Goal: Task Accomplishment & Management: Use online tool/utility

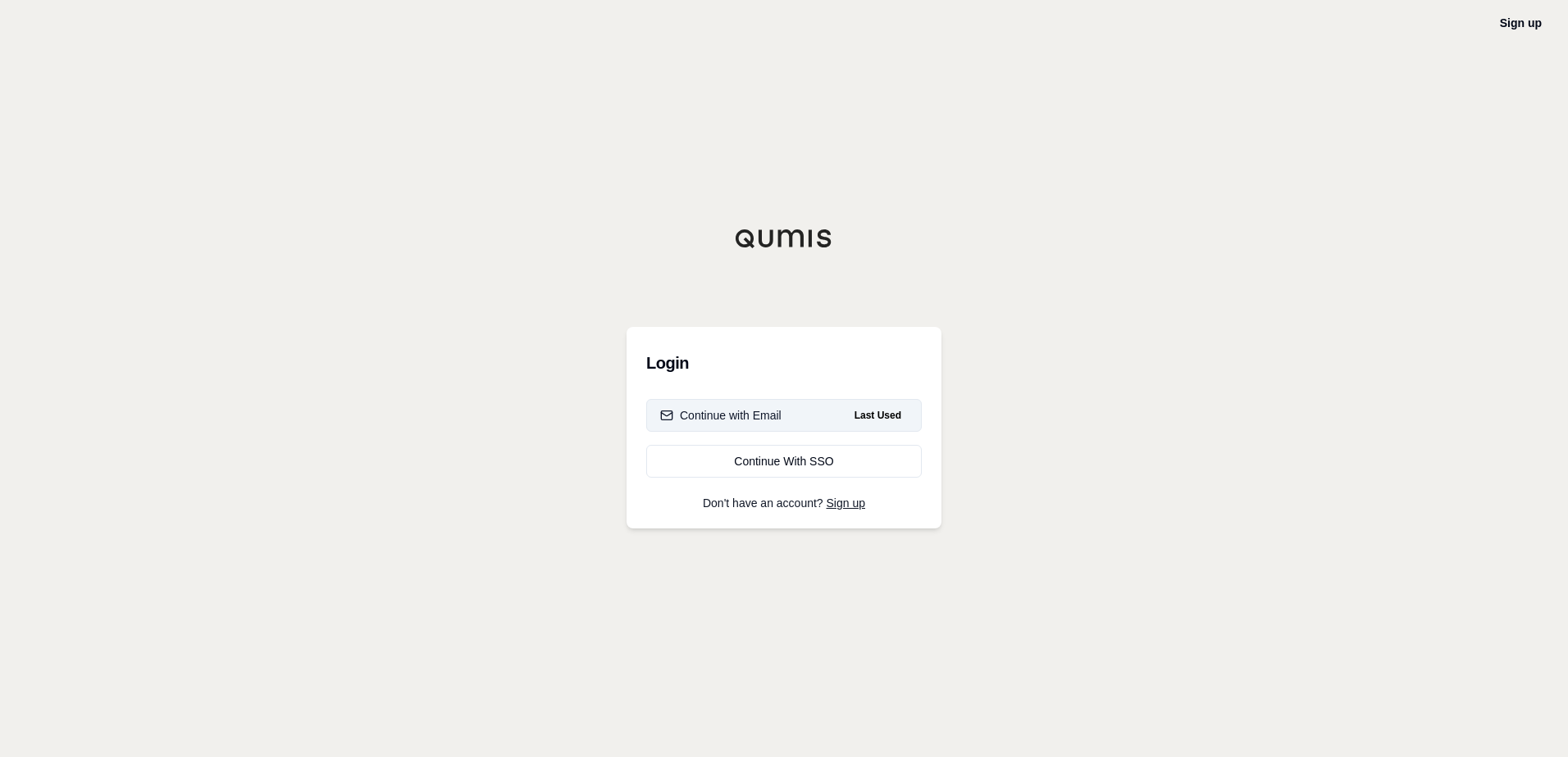
click at [738, 412] on div "Continue with Email" at bounding box center [720, 415] width 121 height 16
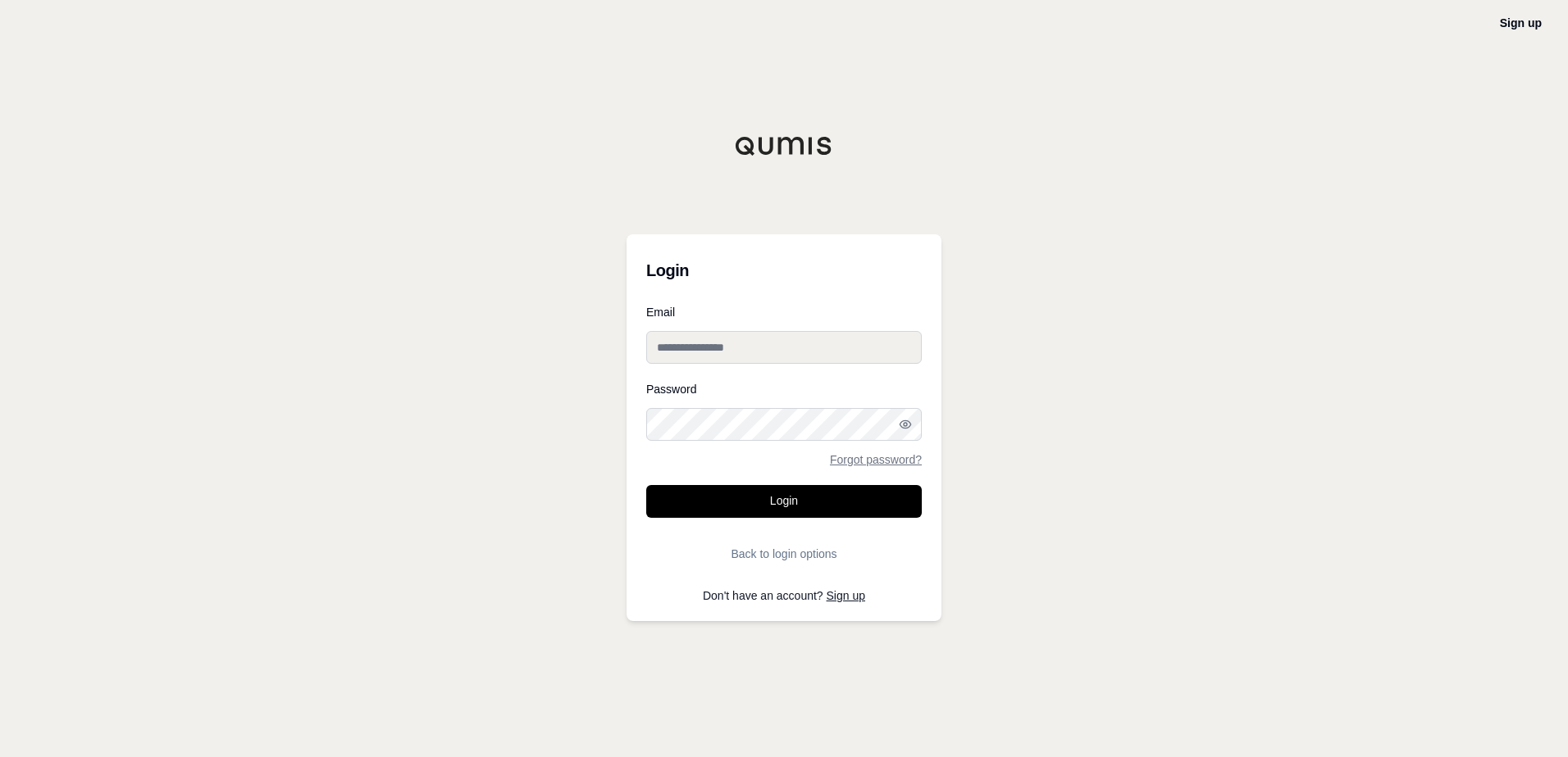
type input "**********"
click at [757, 491] on button "Login" at bounding box center [784, 502] width 276 height 33
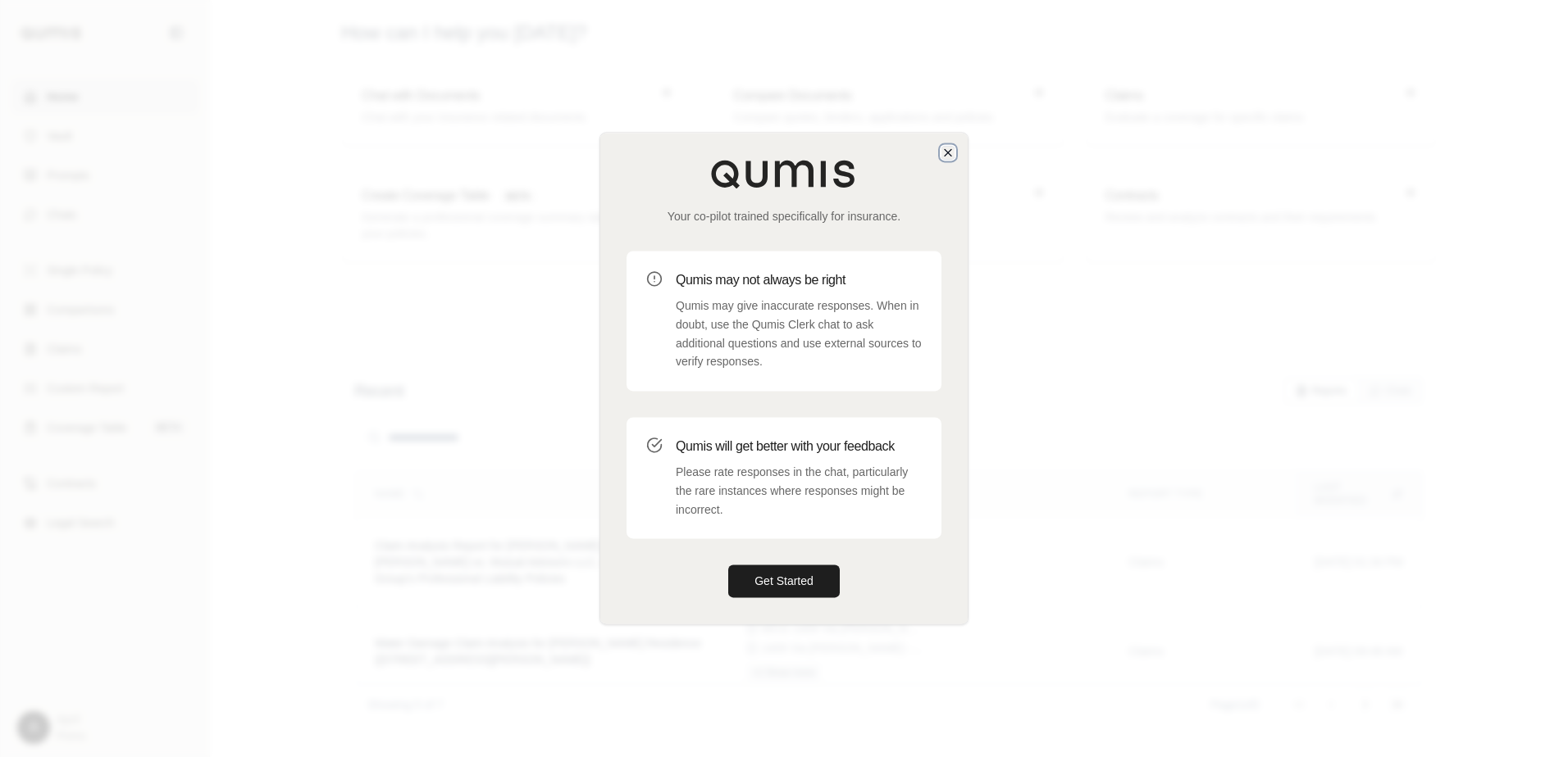
click at [952, 147] on icon "button" at bounding box center [947, 152] width 13 height 13
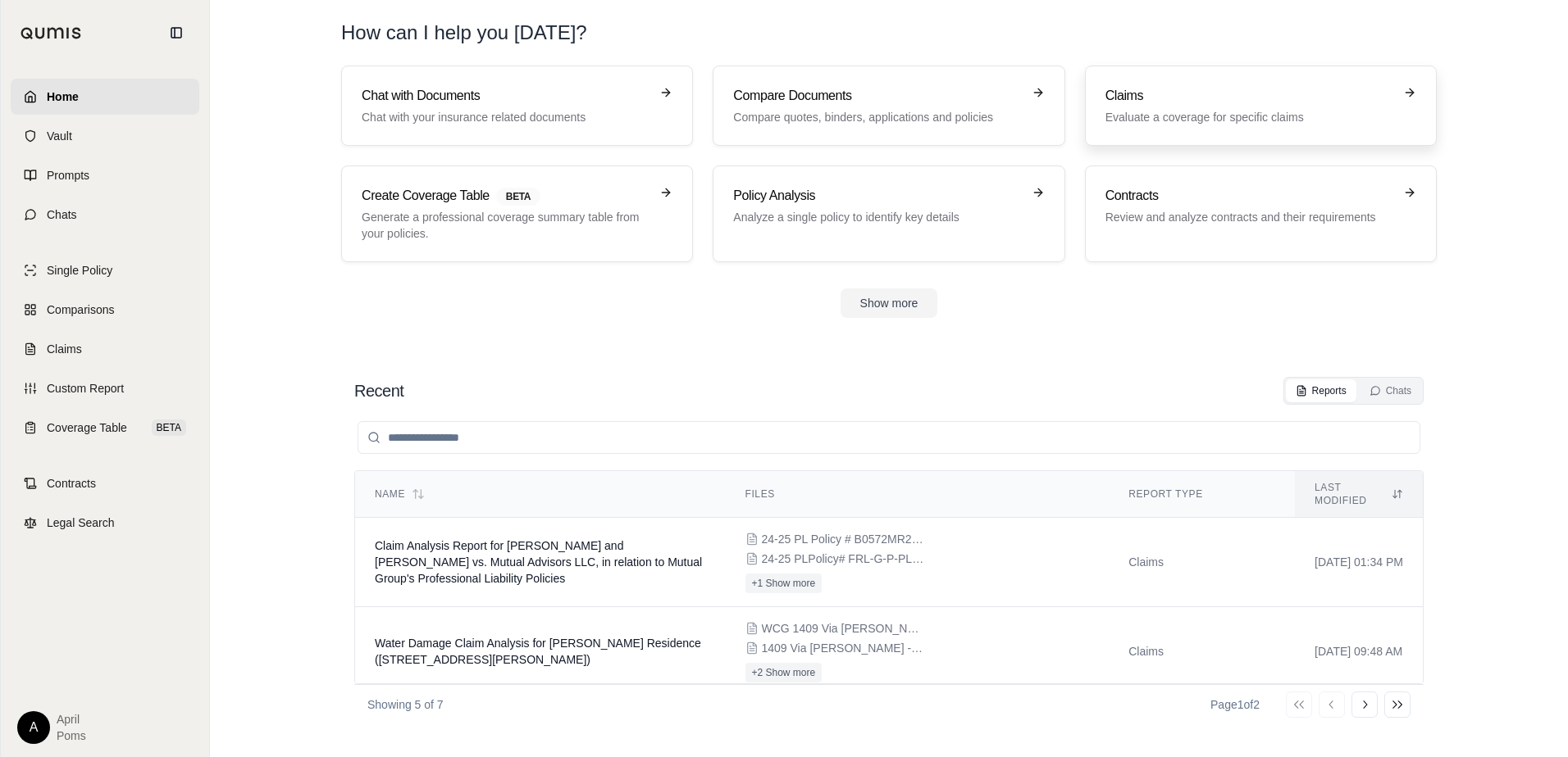
click at [1121, 113] on p "Evaluate a coverage for specific claims" at bounding box center [1249, 116] width 288 height 16
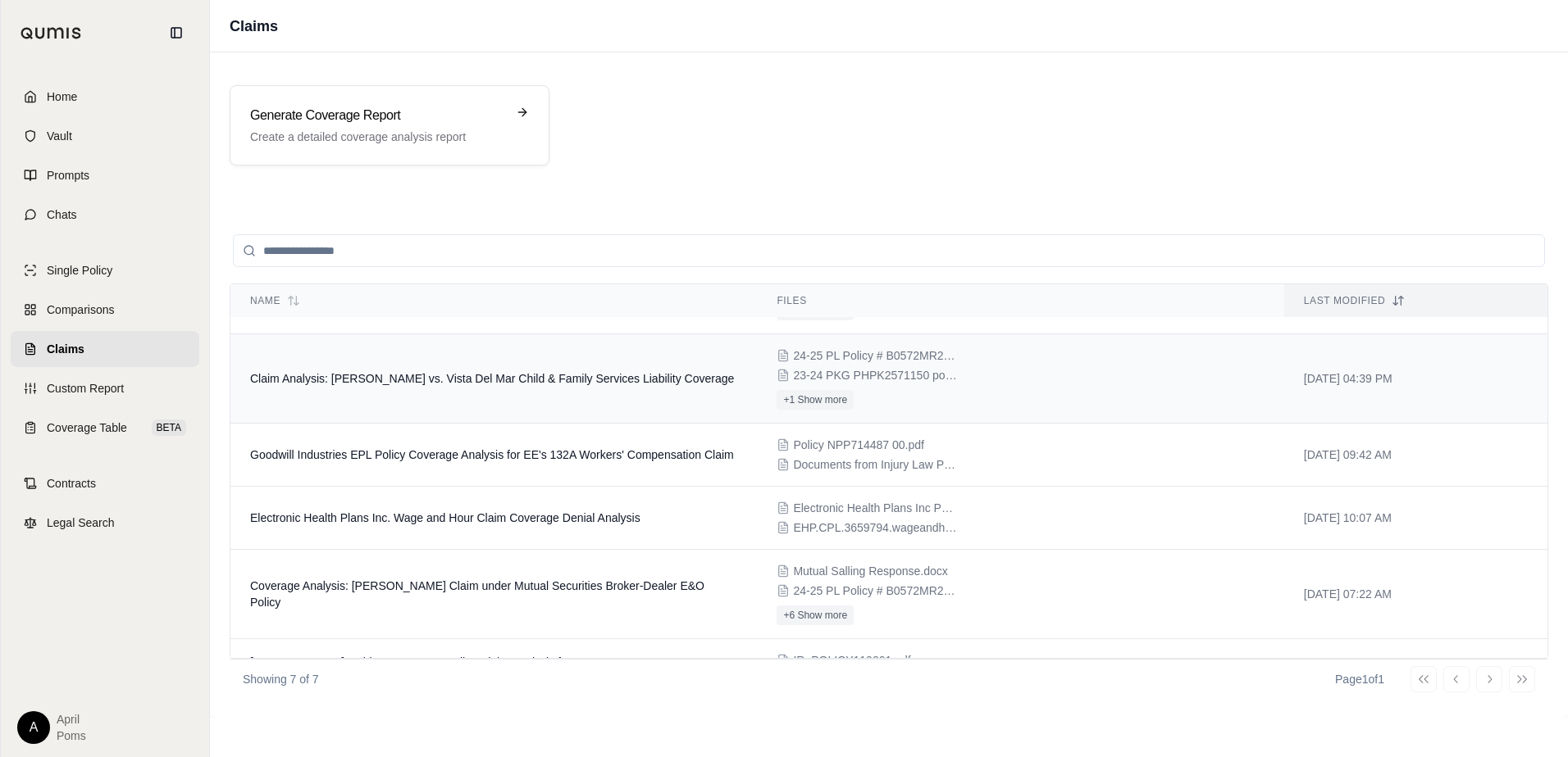
scroll to position [160, 0]
click at [414, 524] on span "Electronic Health Plans Inc. Wage and Hour Claim Coverage Denial Analysis" at bounding box center [446, 519] width 391 height 13
